Goal: Task Accomplishment & Management: Complete application form

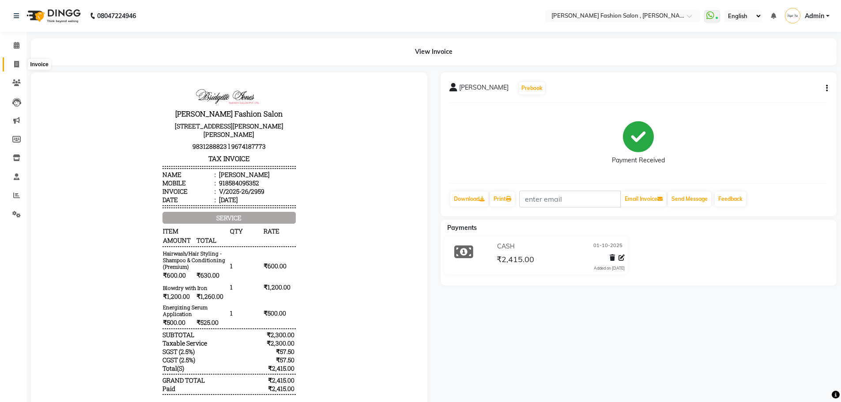
drag, startPoint x: 16, startPoint y: 65, endPoint x: 23, endPoint y: 68, distance: 7.5
click at [16, 65] on icon at bounding box center [16, 64] width 5 height 7
select select "service"
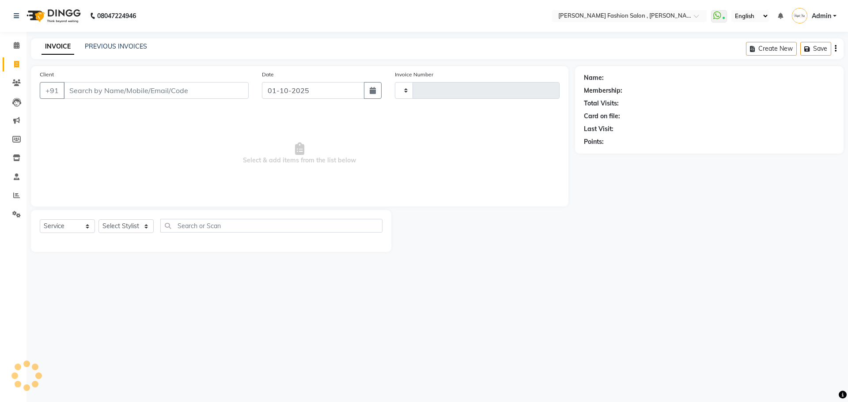
type input "2960"
select select "5233"
click at [81, 93] on input "Client" at bounding box center [156, 90] width 185 height 17
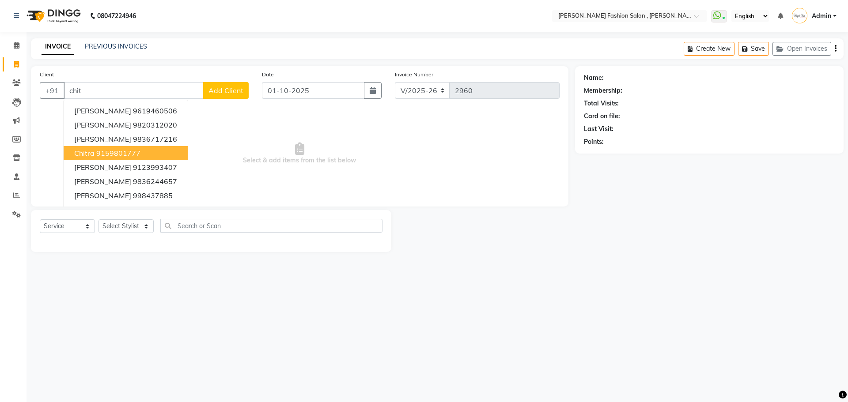
click at [107, 152] on ngb-highlight "9159801777" at bounding box center [118, 153] width 44 height 9
type input "9159801777"
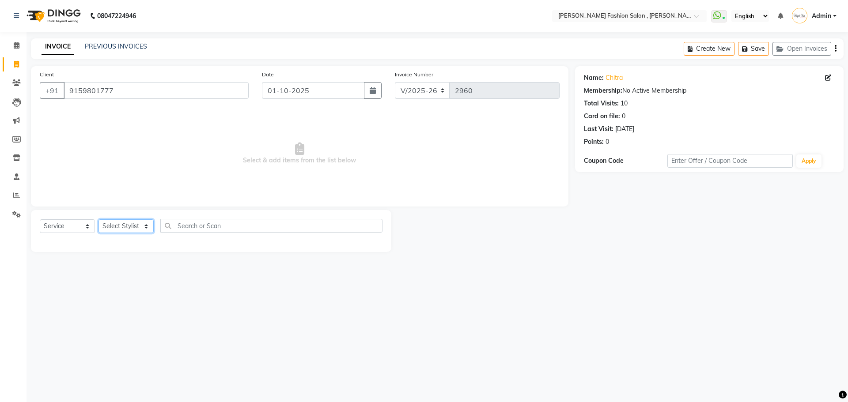
click at [150, 229] on select "Select Stylist [PERSON_NAME] [PERSON_NAME] [PERSON_NAME] [PERSON_NAME] [PERSON_…" at bounding box center [125, 227] width 55 height 14
select select "33875"
click at [98, 220] on select "Select Stylist [PERSON_NAME] [PERSON_NAME] [PERSON_NAME] [PERSON_NAME] [PERSON_…" at bounding box center [125, 227] width 55 height 14
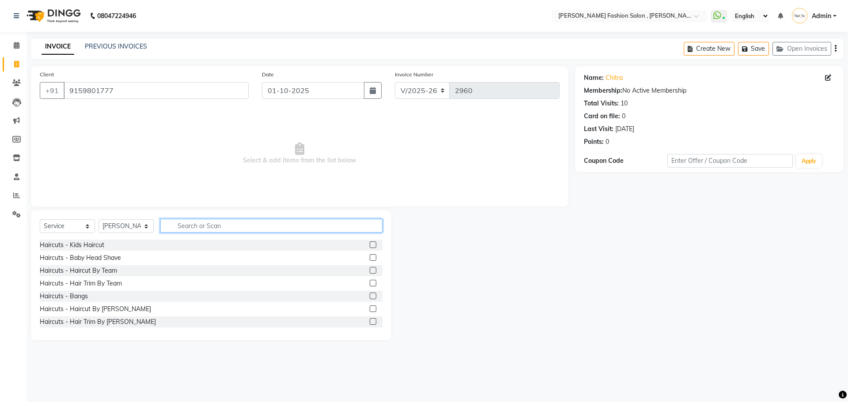
click at [181, 228] on input "text" at bounding box center [271, 226] width 222 height 14
type input "threa"
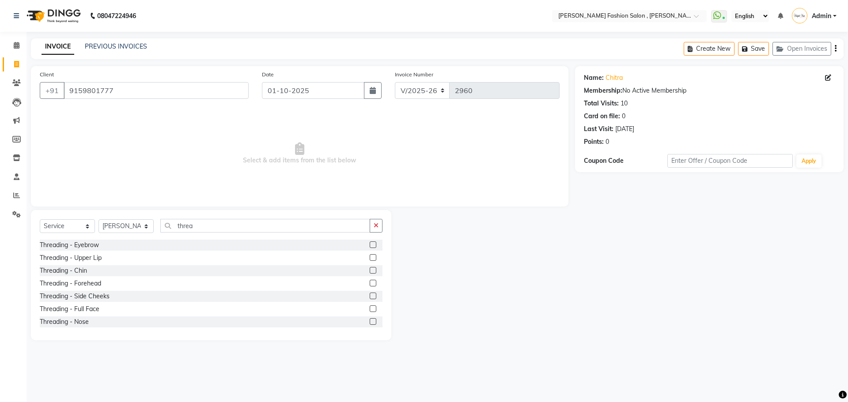
click at [370, 244] on label at bounding box center [373, 245] width 7 height 7
click at [370, 244] on input "checkbox" at bounding box center [373, 245] width 6 height 6
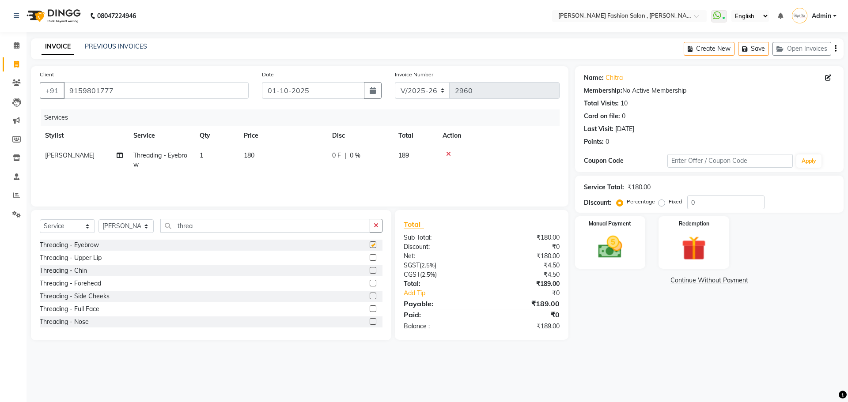
checkbox input "false"
click at [370, 283] on label at bounding box center [373, 283] width 7 height 7
click at [370, 283] on input "checkbox" at bounding box center [373, 284] width 6 height 6
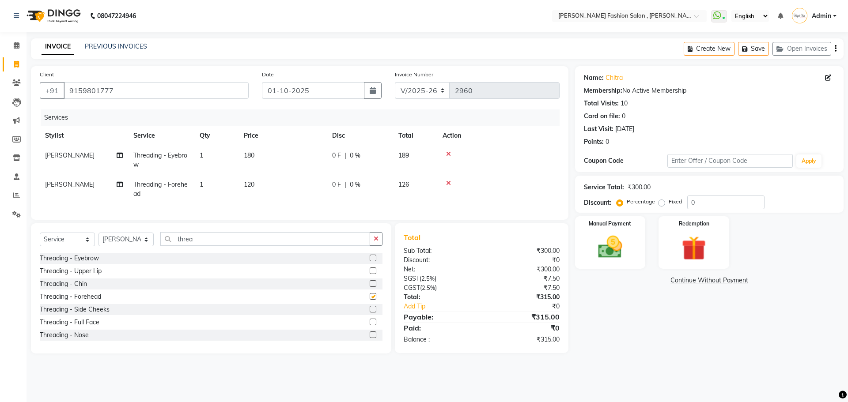
checkbox input "false"
click at [370, 287] on label at bounding box center [373, 283] width 7 height 7
click at [370, 287] on input "checkbox" at bounding box center [373, 284] width 6 height 6
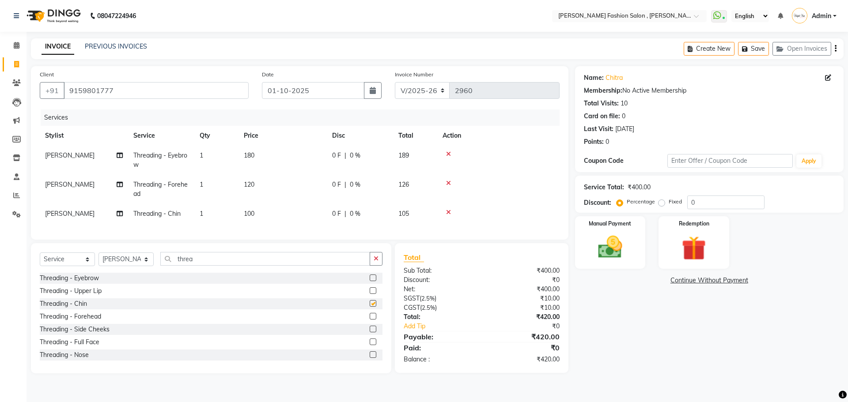
checkbox input "false"
drag, startPoint x: 193, startPoint y: 269, endPoint x: 166, endPoint y: 270, distance: 26.5
click at [167, 266] on input "threa" at bounding box center [265, 259] width 210 height 14
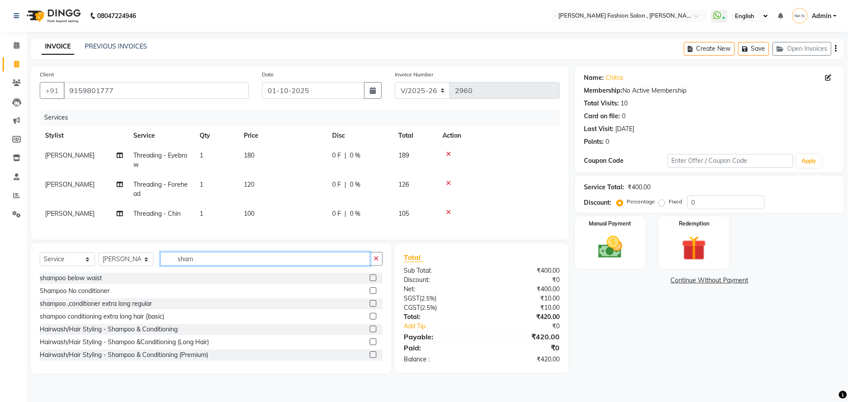
type input "sham"
click at [370, 358] on label at bounding box center [373, 355] width 7 height 7
click at [370, 358] on input "checkbox" at bounding box center [373, 355] width 6 height 6
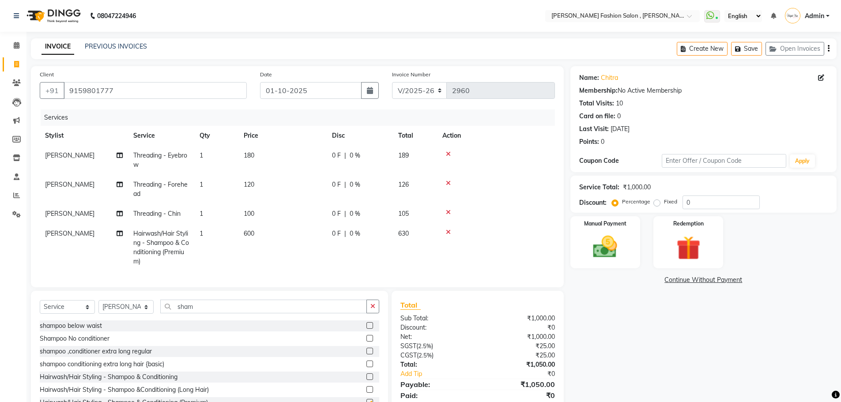
checkbox input "false"
click at [142, 314] on select "Select Stylist [PERSON_NAME] [PERSON_NAME] [PERSON_NAME] [PERSON_NAME] [PERSON_…" at bounding box center [125, 307] width 55 height 14
select select "33872"
click at [98, 307] on select "Select Stylist [PERSON_NAME] [PERSON_NAME] [PERSON_NAME] [PERSON_NAME] [PERSON_…" at bounding box center [125, 307] width 55 height 14
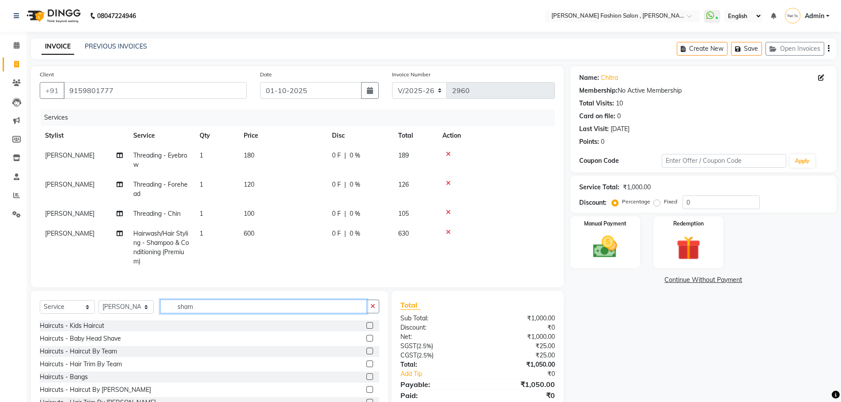
drag, startPoint x: 195, startPoint y: 311, endPoint x: 106, endPoint y: 329, distance: 90.5
click at [118, 334] on div "Select Service Product Membership Package Voucher Prepaid Gift Card Select Styl…" at bounding box center [209, 356] width 357 height 130
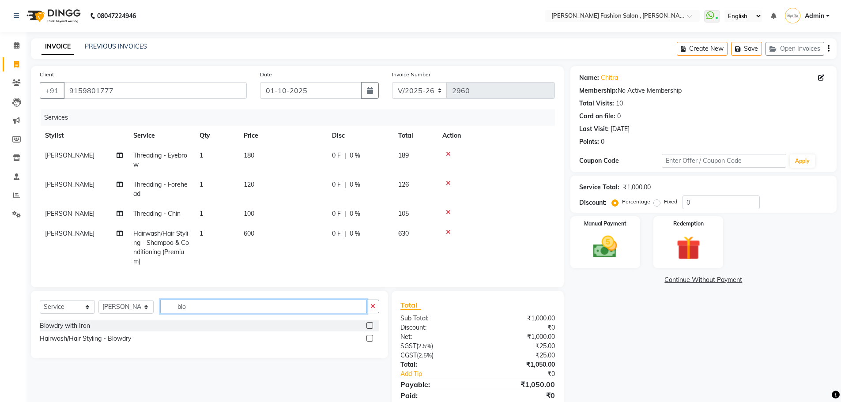
type input "blo"
click at [370, 342] on label at bounding box center [370, 338] width 7 height 7
click at [370, 342] on input "checkbox" at bounding box center [370, 339] width 6 height 6
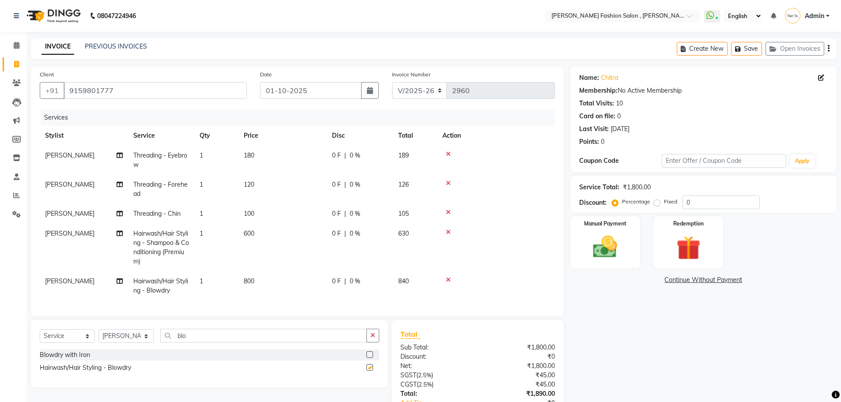
checkbox input "false"
click at [261, 289] on td "800" at bounding box center [283, 286] width 88 height 29
select select "33872"
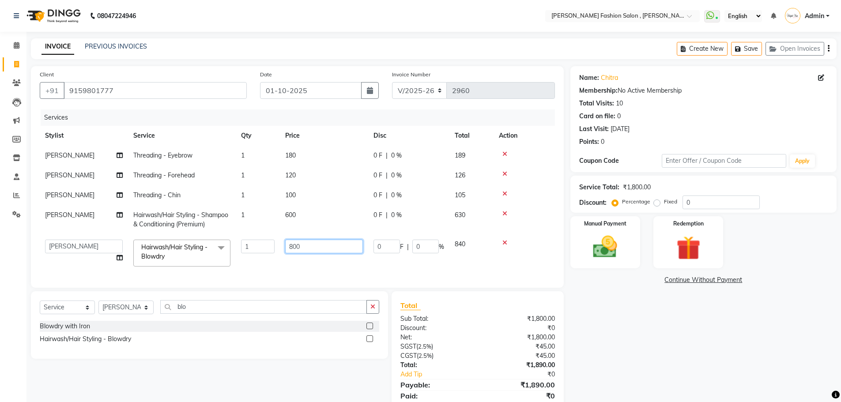
drag, startPoint x: 310, startPoint y: 246, endPoint x: 224, endPoint y: 279, distance: 92.3
click at [224, 279] on div "Services Stylist Service Qty Price Disc Total Action [PERSON_NAME] Threading - …" at bounding box center [297, 195] width 515 height 170
type input "1200"
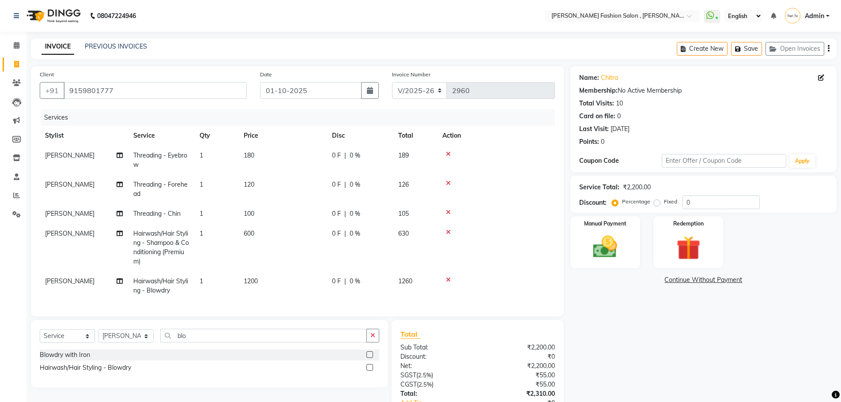
click at [276, 256] on tbody "[PERSON_NAME] Threading - Eyebrow 1 180 0 F | 0 % 189 [PERSON_NAME] Threading -…" at bounding box center [297, 223] width 515 height 155
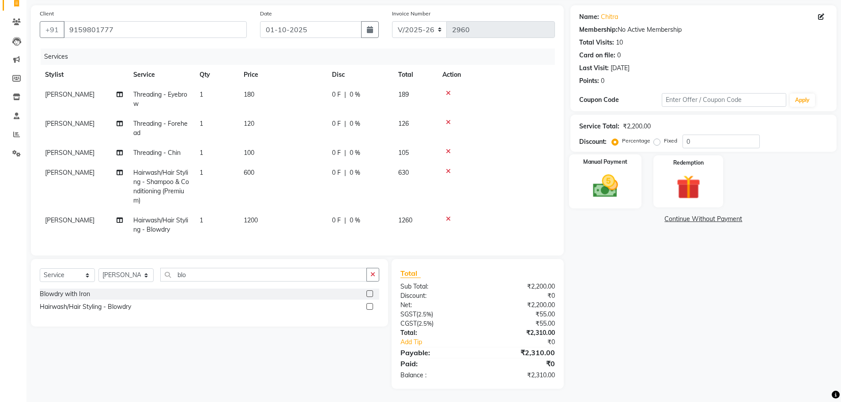
click at [606, 181] on img at bounding box center [605, 186] width 41 height 29
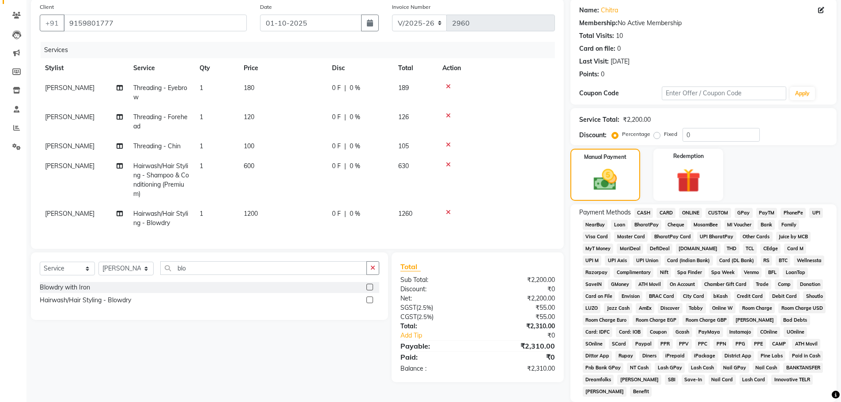
click at [688, 215] on span "ONLINE" at bounding box center [690, 213] width 23 height 10
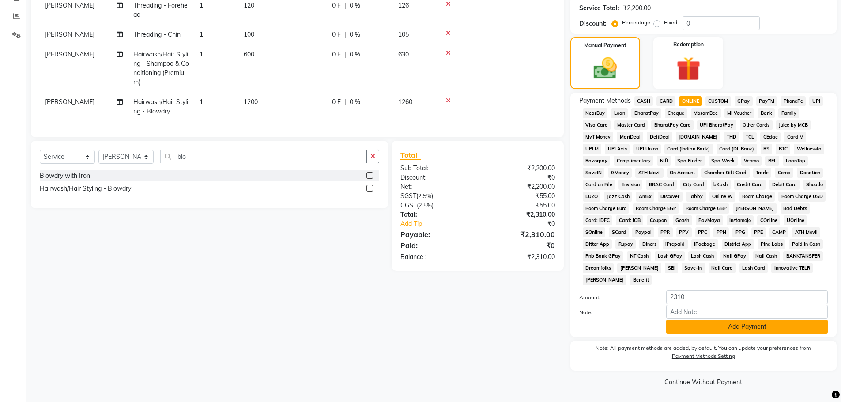
click at [743, 324] on button "Add Payment" at bounding box center [748, 327] width 162 height 14
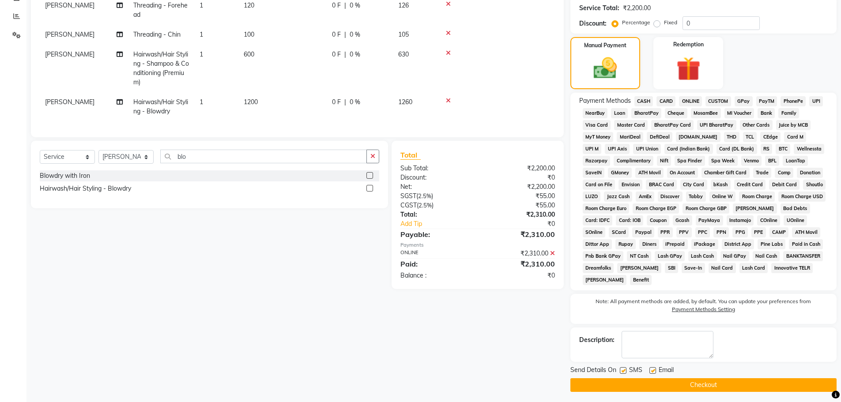
scroll to position [182, 0]
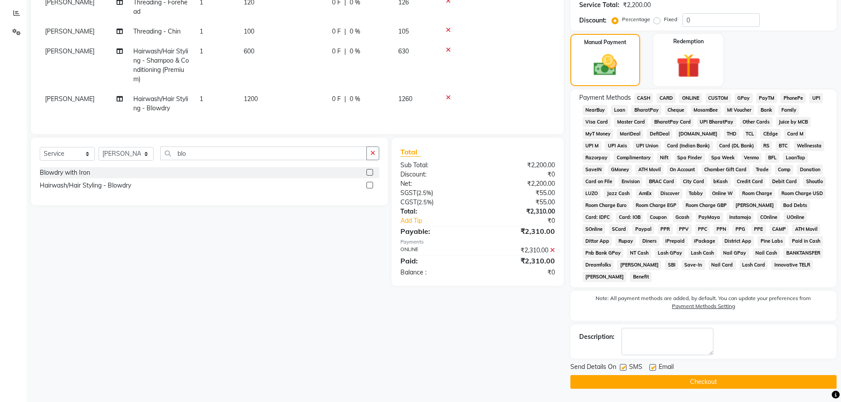
click at [686, 97] on span "ONLINE" at bounding box center [690, 98] width 23 height 10
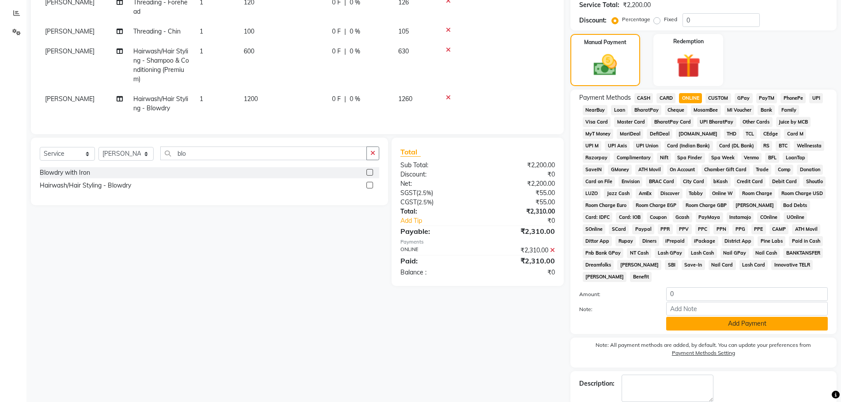
click at [720, 325] on button "Add Payment" at bounding box center [748, 324] width 162 height 14
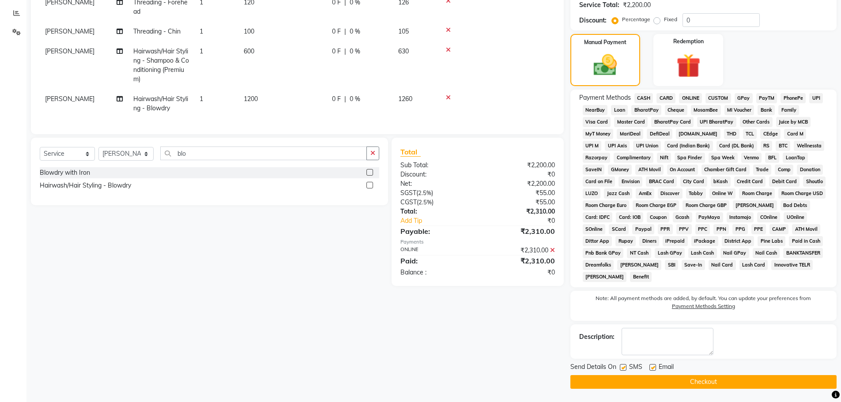
click at [722, 382] on button "Checkout" at bounding box center [704, 382] width 266 height 14
